Goal: Obtain resource: Download file/media

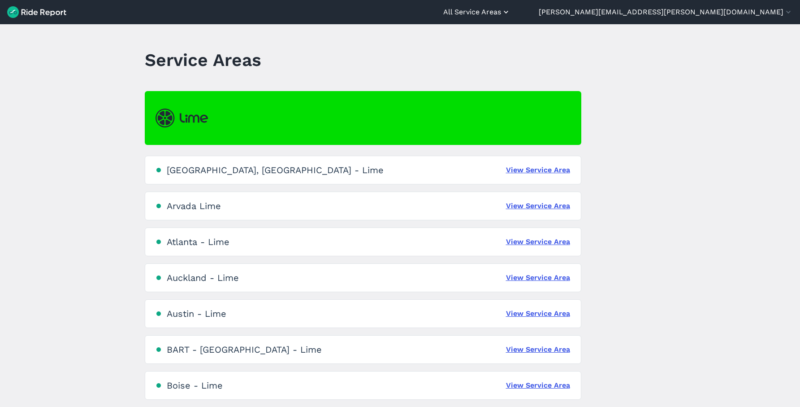
click at [511, 12] on button "All Service Areas" at bounding box center [476, 12] width 67 height 11
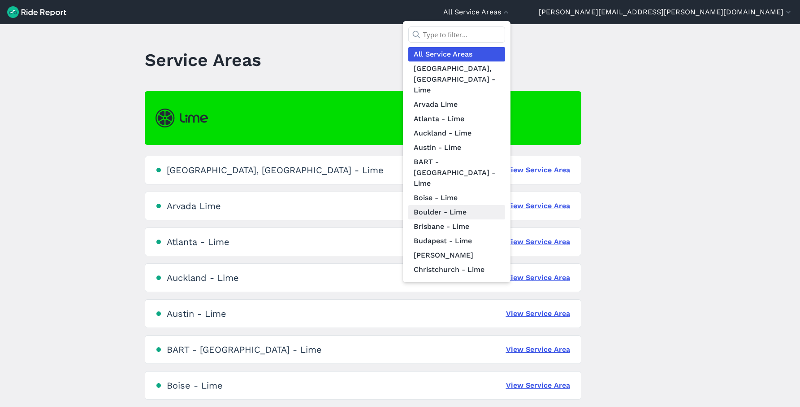
scroll to position [2, 0]
click at [505, 203] on link "Boulder - Lime" at bounding box center [456, 210] width 97 height 14
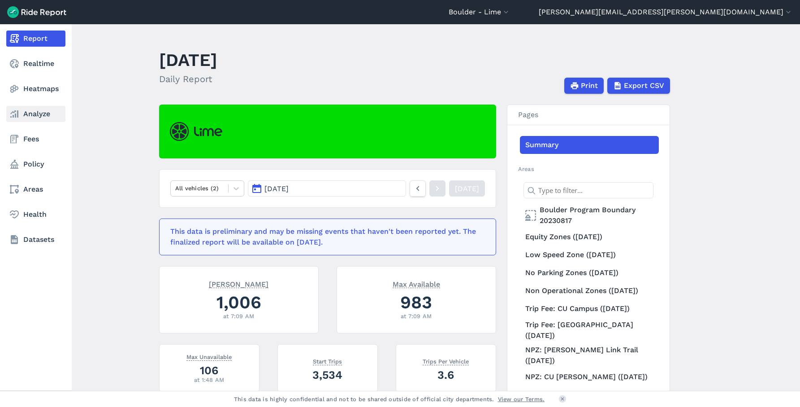
click at [19, 109] on icon at bounding box center [14, 113] width 11 height 11
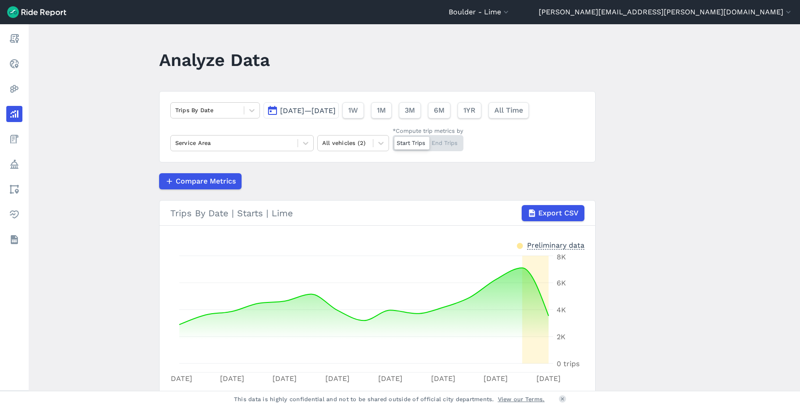
click at [331, 108] on span "[DATE]—[DATE]" at bounding box center [308, 110] width 56 height 9
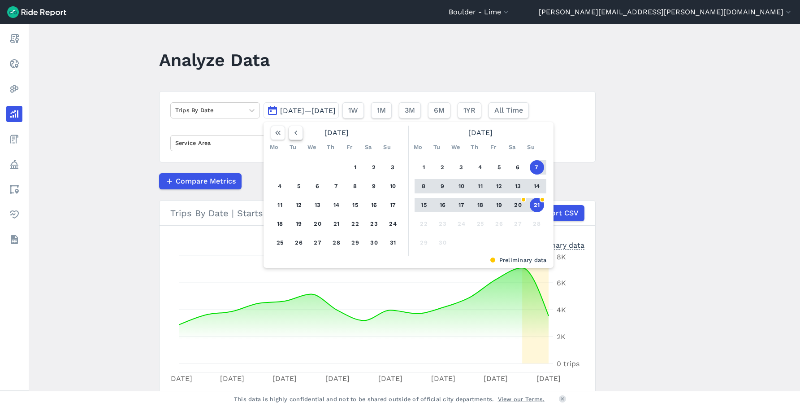
click at [299, 131] on button "button" at bounding box center [296, 133] width 14 height 14
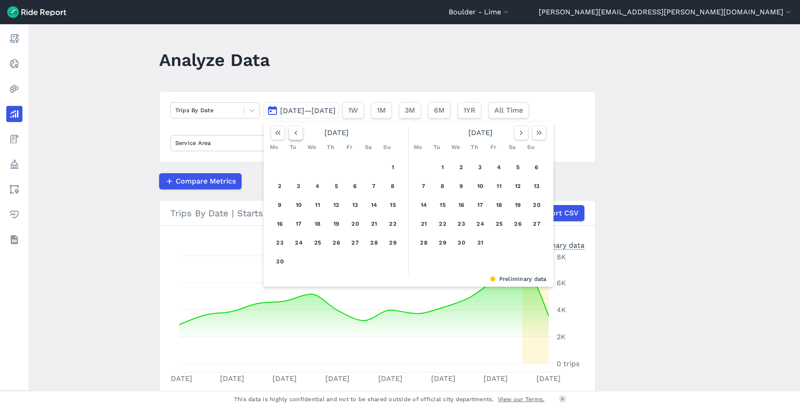
click at [299, 131] on button "button" at bounding box center [296, 133] width 14 height 14
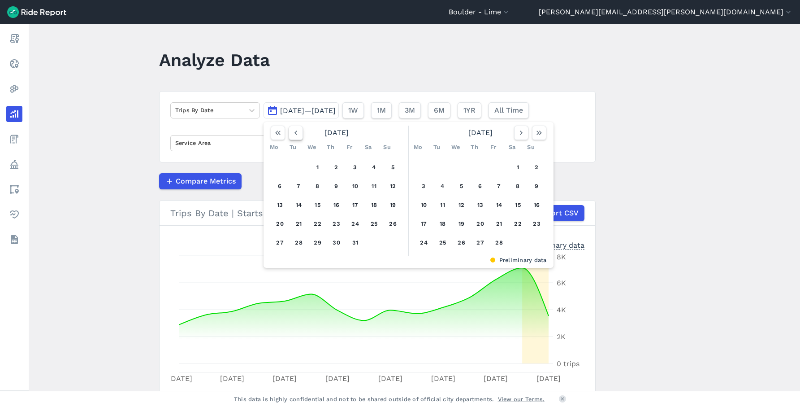
click at [299, 131] on button "button" at bounding box center [296, 133] width 14 height 14
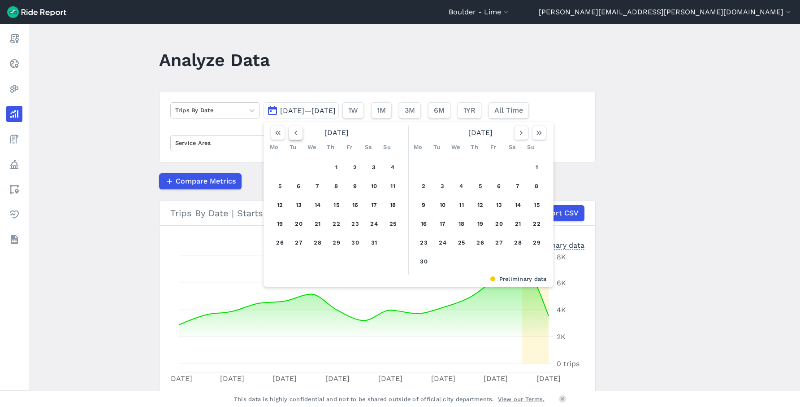
click at [299, 131] on button "button" at bounding box center [296, 133] width 14 height 14
click at [273, 167] on button "1" at bounding box center [280, 167] width 14 height 14
click at [281, 167] on button "1" at bounding box center [280, 167] width 14 height 14
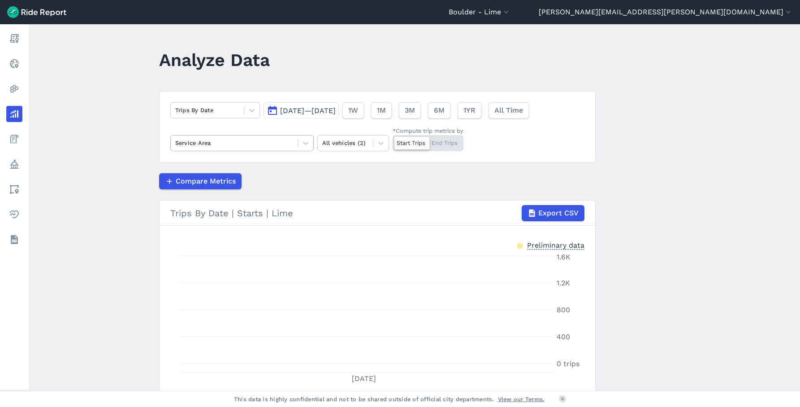
click at [243, 147] on div at bounding box center [234, 143] width 118 height 10
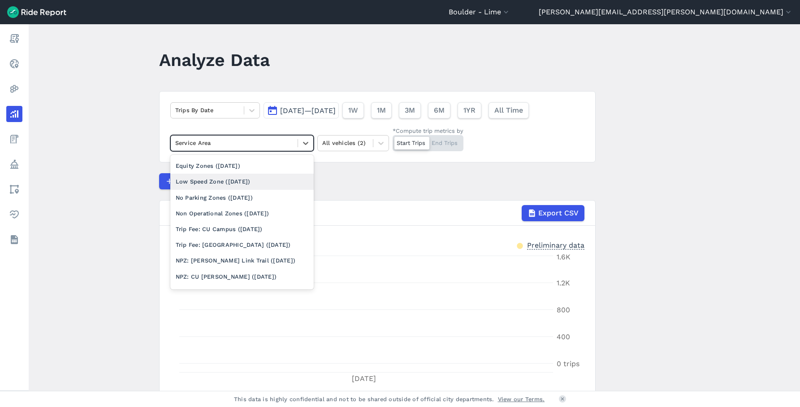
scroll to position [15, 0]
click at [253, 228] on div "Trip Fee: CU Campus ([DATE])" at bounding box center [241, 229] width 143 height 16
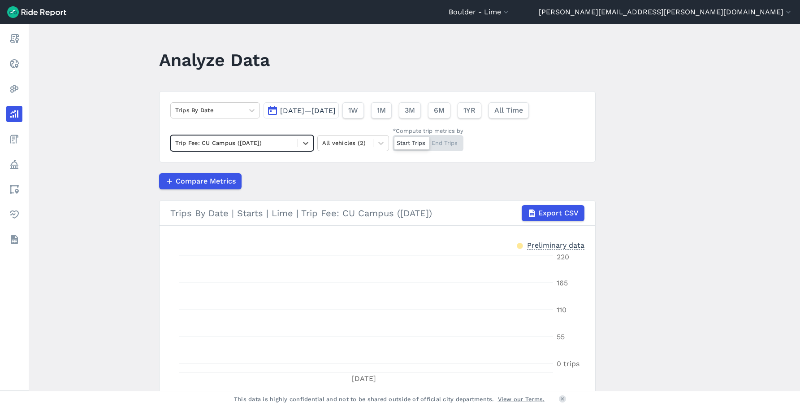
click at [339, 116] on button "Jul 1, 2024—Jul 1, 2024" at bounding box center [301, 110] width 75 height 16
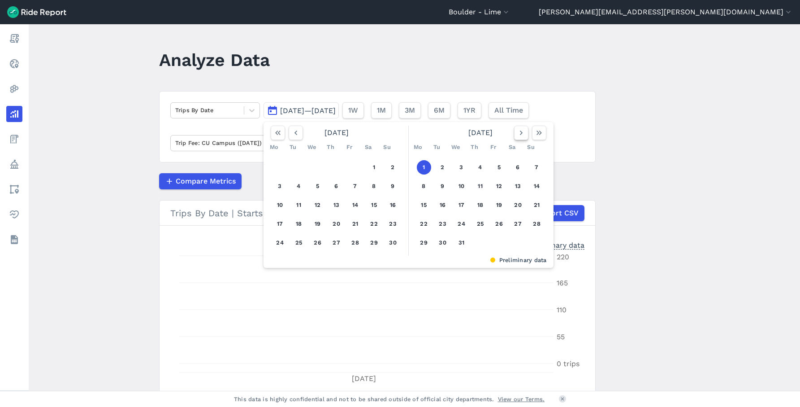
click at [520, 136] on icon "button" at bounding box center [521, 132] width 9 height 9
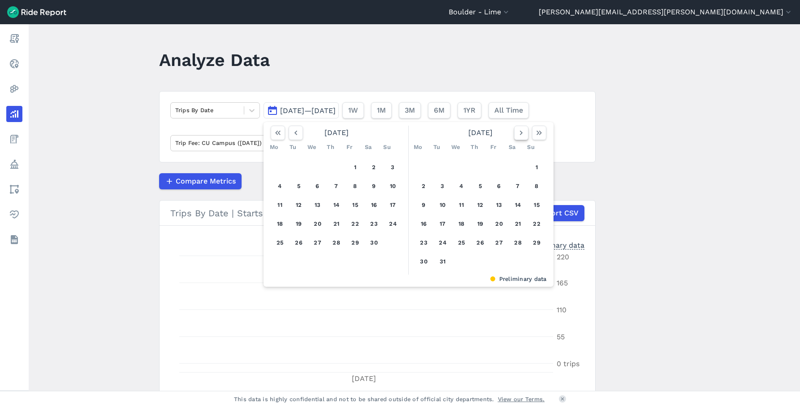
click at [520, 136] on icon "button" at bounding box center [521, 132] width 9 height 9
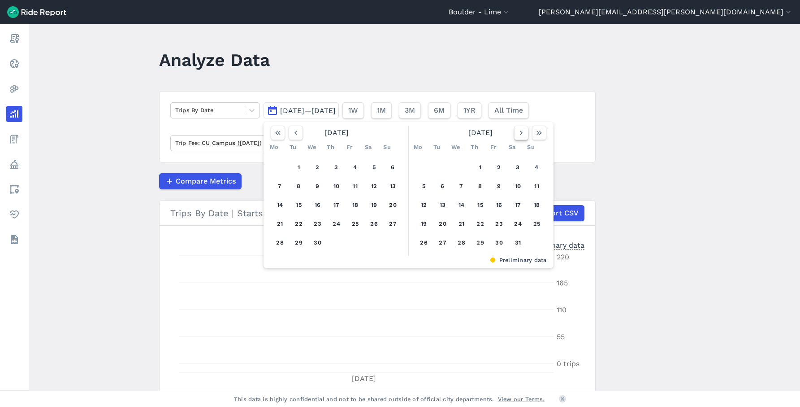
click at [520, 136] on icon "button" at bounding box center [521, 132] width 9 height 9
click at [425, 261] on button "30" at bounding box center [424, 261] width 14 height 14
click at [424, 260] on button "30" at bounding box center [424, 261] width 14 height 14
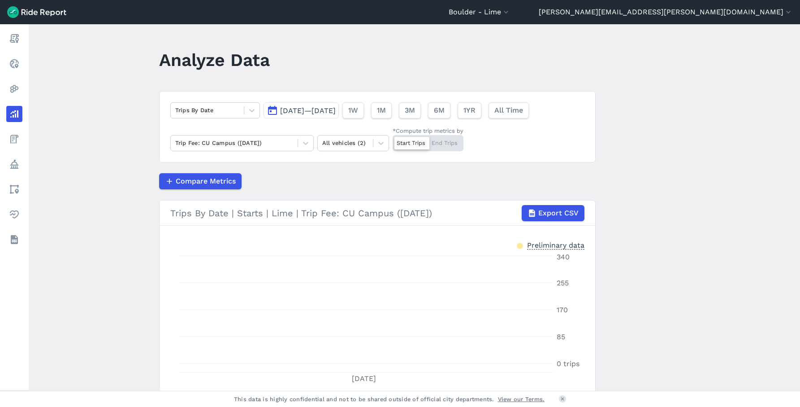
click at [300, 113] on span "Jun 30, 2025—Jun 30, 2025" at bounding box center [308, 110] width 56 height 9
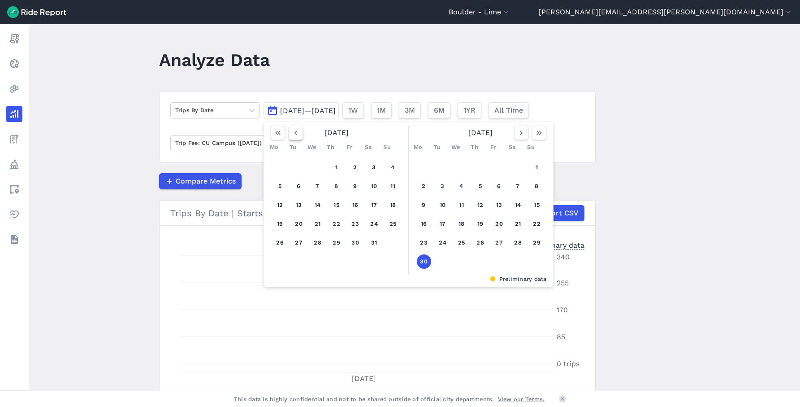
click at [291, 134] on icon "button" at bounding box center [295, 132] width 9 height 9
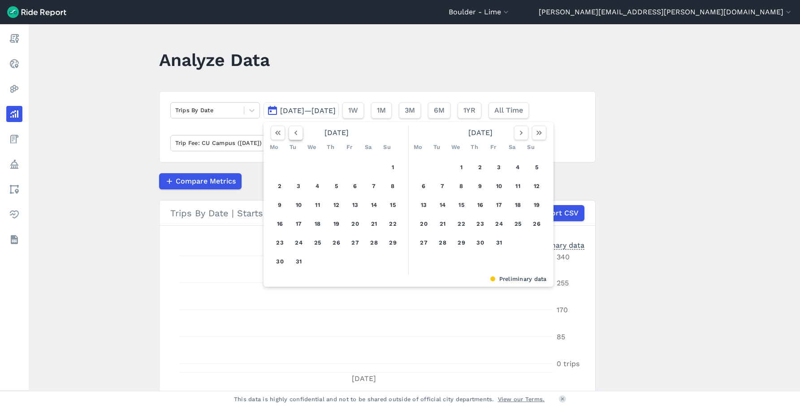
click at [291, 134] on icon "button" at bounding box center [295, 132] width 9 height 9
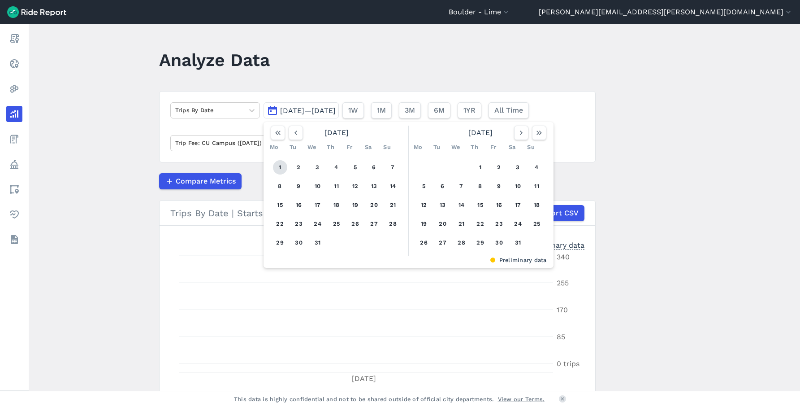
click at [281, 163] on button "1" at bounding box center [280, 167] width 14 height 14
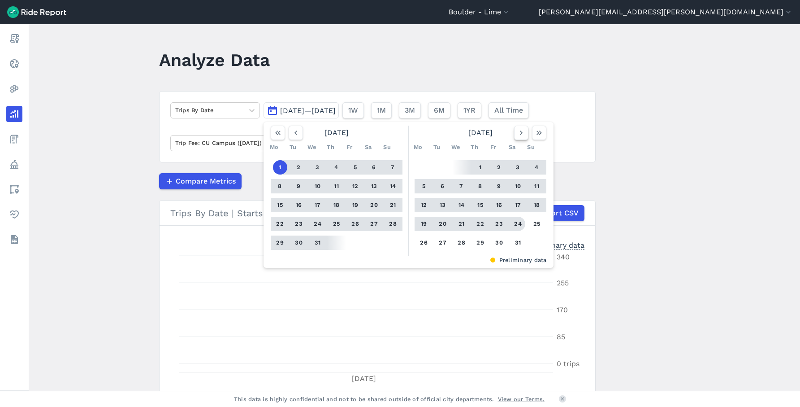
click at [522, 139] on button "button" at bounding box center [521, 133] width 14 height 14
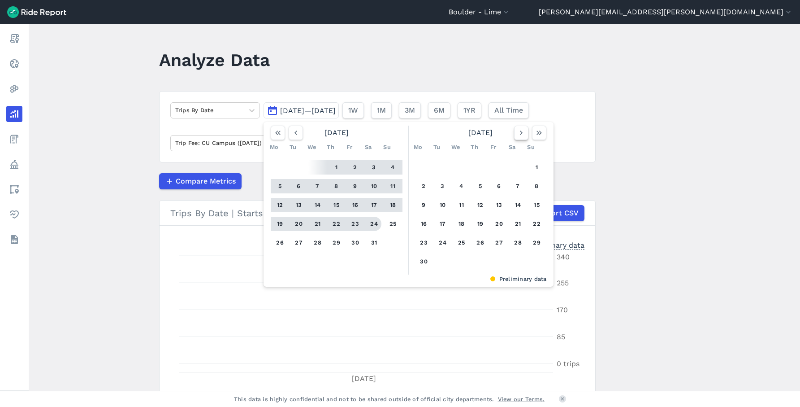
click at [522, 139] on button "button" at bounding box center [521, 133] width 14 height 14
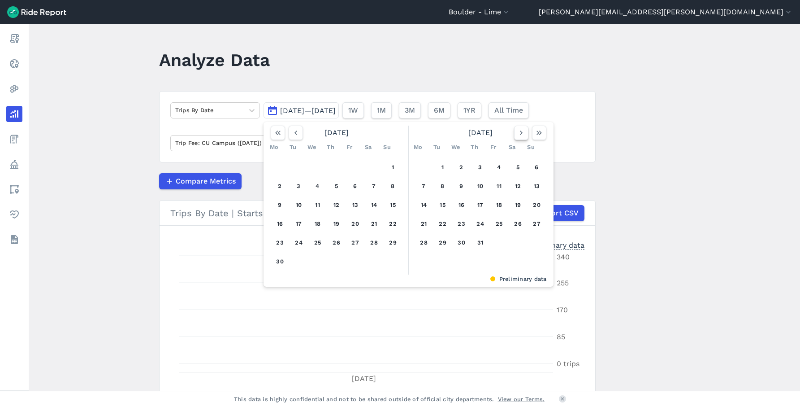
click at [522, 139] on button "button" at bounding box center [521, 133] width 14 height 14
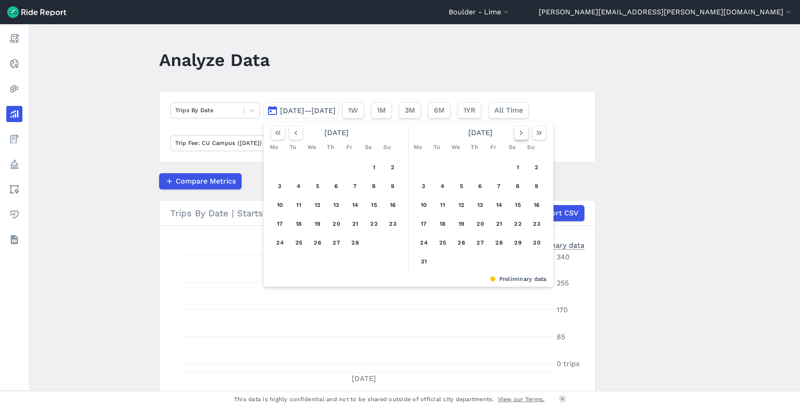
click at [522, 139] on button "button" at bounding box center [521, 133] width 14 height 14
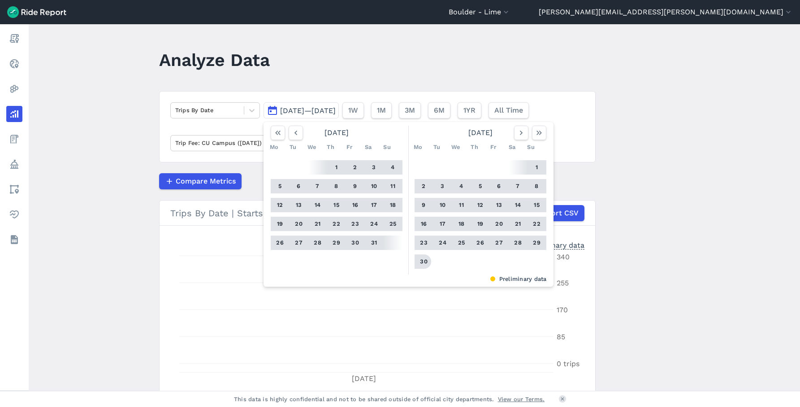
click at [425, 262] on button "30" at bounding box center [424, 261] width 14 height 14
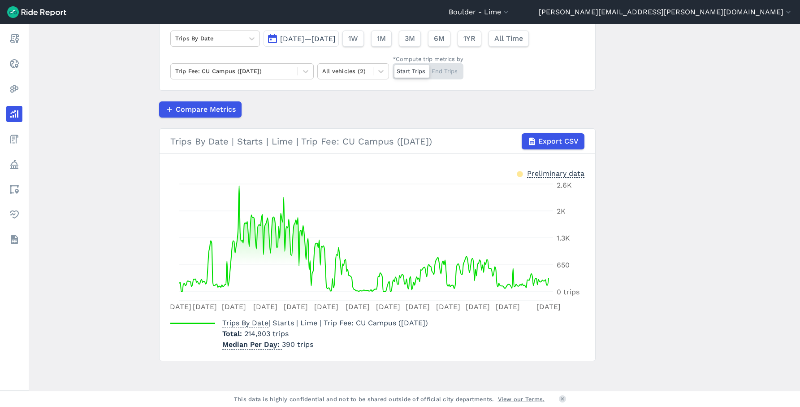
scroll to position [74, 0]
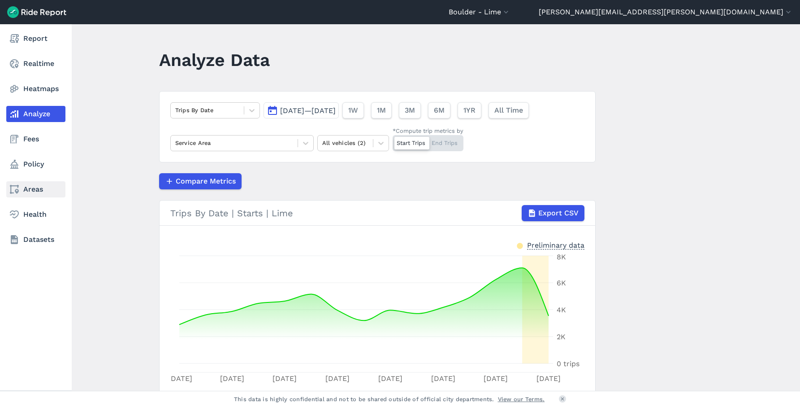
click at [21, 187] on link "Areas" at bounding box center [35, 189] width 59 height 16
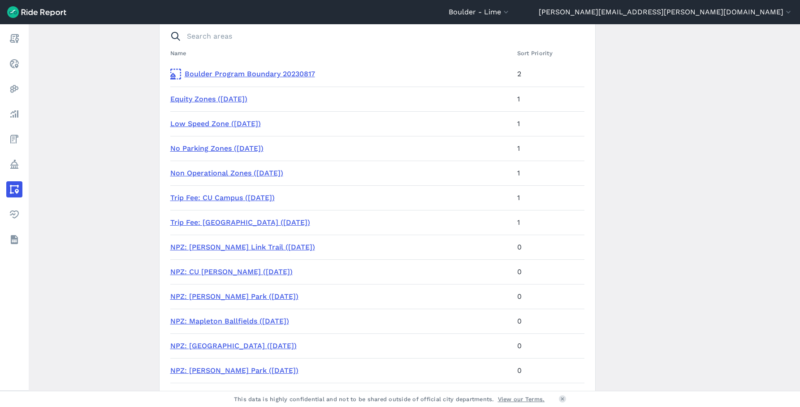
scroll to position [90, 0]
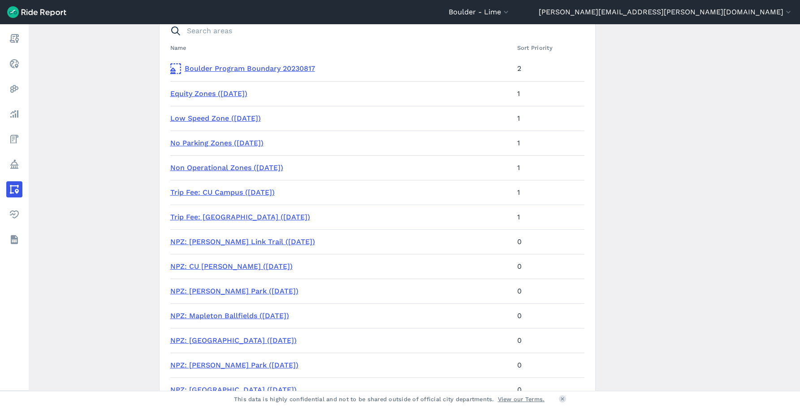
click at [261, 191] on link "Trip Fee: CU Campus ([DATE])" at bounding box center [222, 192] width 104 height 9
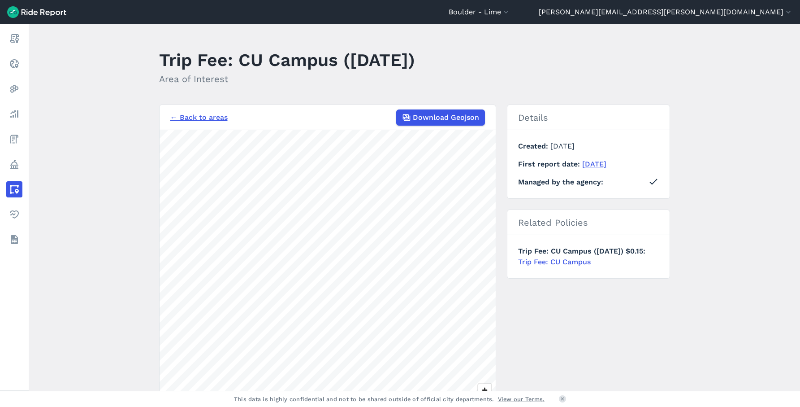
click at [466, 126] on nav "← Back to areas Download Geojson" at bounding box center [328, 117] width 336 height 25
click at [463, 114] on span "Download Geojson" at bounding box center [445, 117] width 66 height 11
